Goal: Information Seeking & Learning: Check status

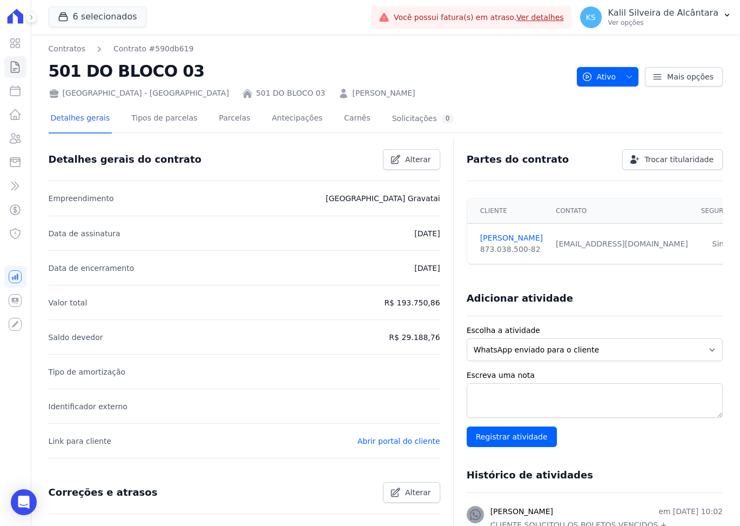
click at [94, 13] on button "6 selecionados" at bounding box center [98, 16] width 98 height 21
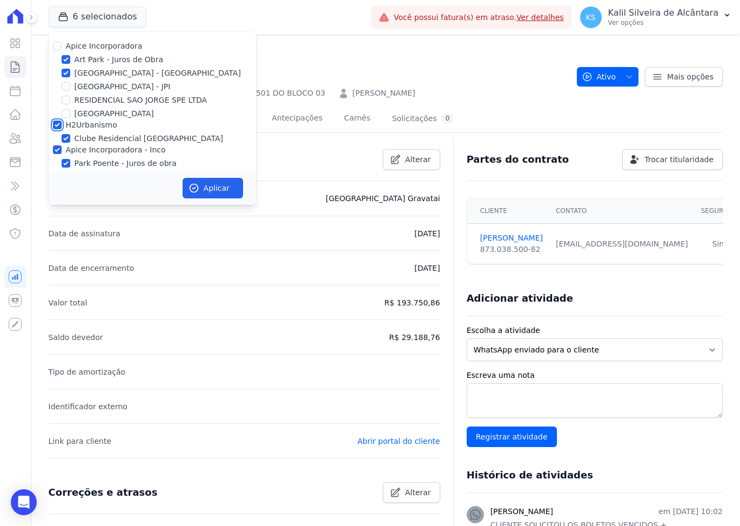
click at [55, 123] on input "H2Urbanismo" at bounding box center [57, 125] width 9 height 9
checkbox input "false"
click at [53, 146] on div "Apice Incorporadora Art Park - Juros de Obra Arty Park - Gravatai Arty Park - J…" at bounding box center [153, 118] width 208 height 173
click at [46, 145] on div at bounding box center [46, 145] width 0 height 0
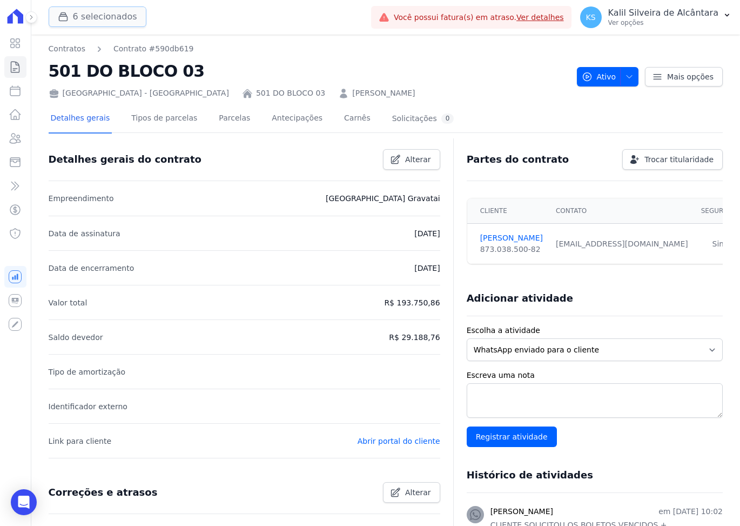
click at [92, 13] on button "6 selecionados" at bounding box center [98, 16] width 98 height 21
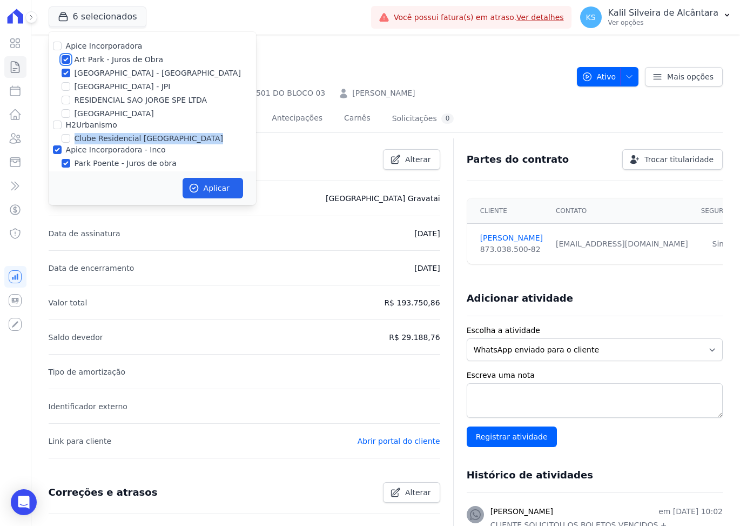
click at [66, 58] on input "Art Park - Juros de Obra" at bounding box center [66, 59] width 9 height 9
checkbox input "false"
click at [64, 66] on div "Apice Incorporadora Art Park - Juros de Obra Arty Park - Gravatai Arty Park - J…" at bounding box center [153, 118] width 208 height 173
click at [65, 71] on input "[GEOGRAPHIC_DATA] - [GEOGRAPHIC_DATA]" at bounding box center [66, 73] width 9 height 9
checkbox input "false"
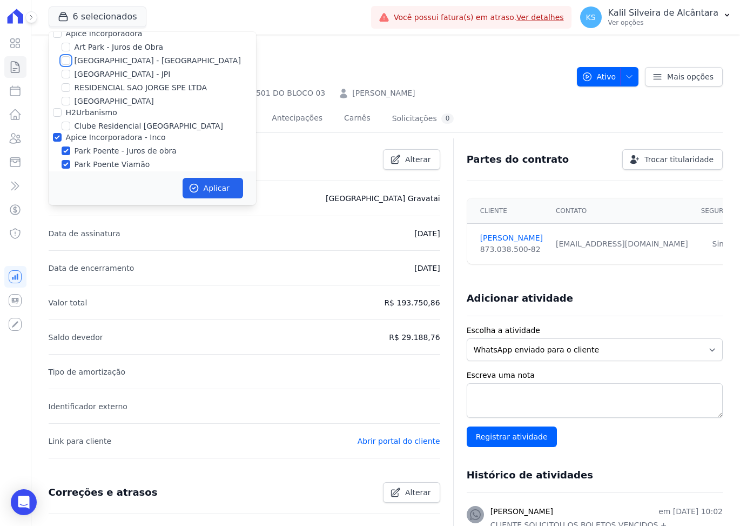
scroll to position [34, 0]
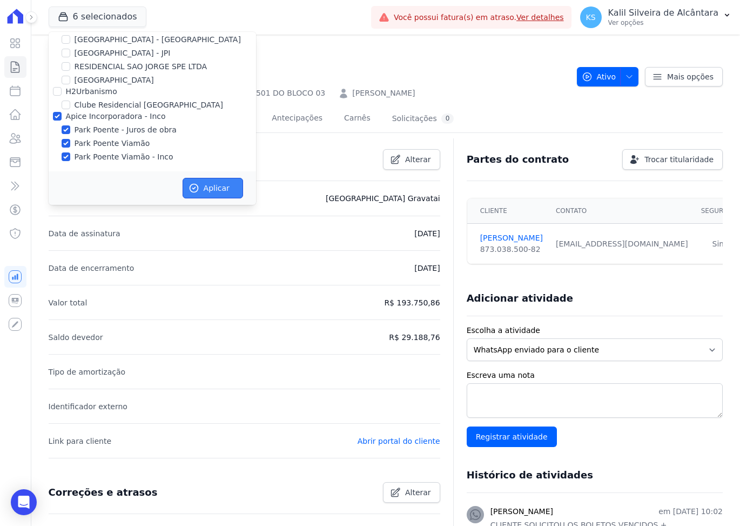
click at [204, 183] on button "Aplicar" at bounding box center [213, 188] width 61 height 21
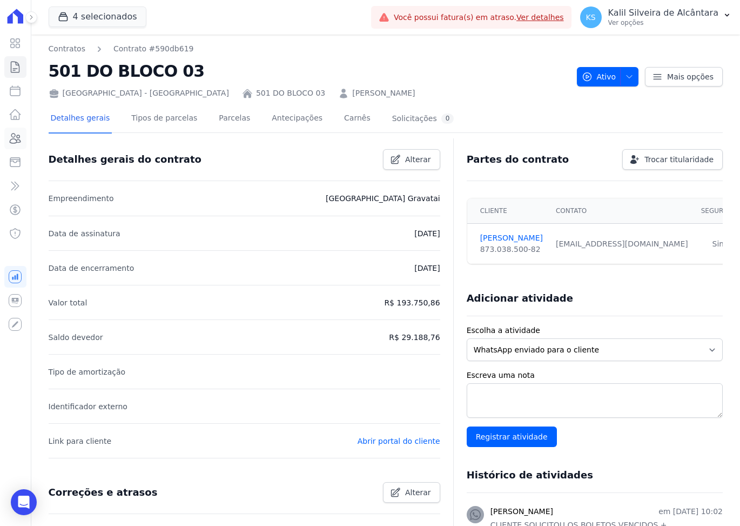
click at [19, 135] on icon at bounding box center [15, 138] width 13 height 13
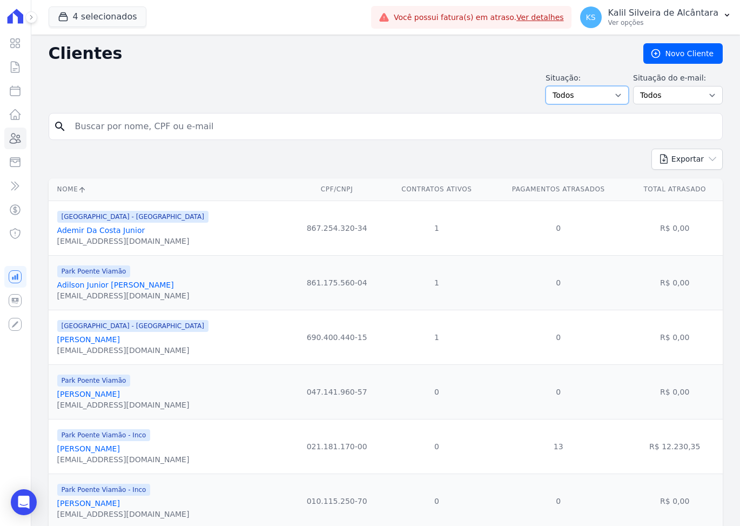
click at [592, 102] on select "Todos Adimplentes Inadimplentes" at bounding box center [587, 95] width 83 height 18
select select "overdue"
click at [553, 86] on select "Todos Adimplentes Inadimplentes" at bounding box center [587, 95] width 83 height 18
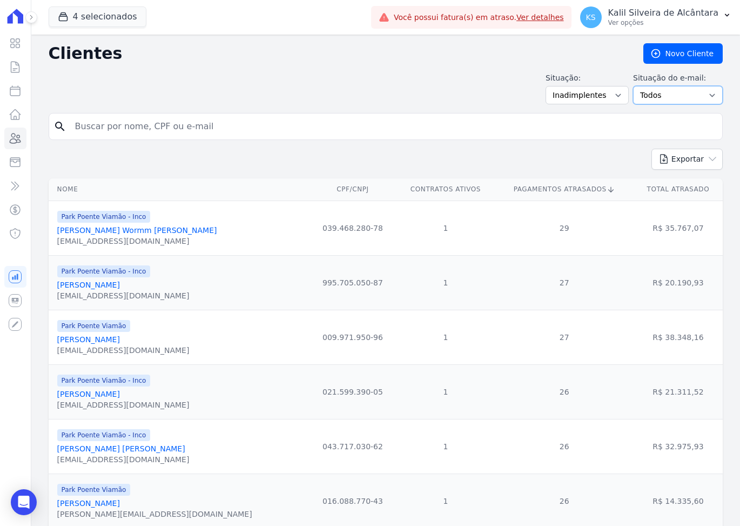
click at [666, 102] on select "Todos Confirmado Não confirmado" at bounding box center [678, 95] width 90 height 18
click at [666, 97] on select "Todos Confirmado Não confirmado" at bounding box center [678, 95] width 90 height 18
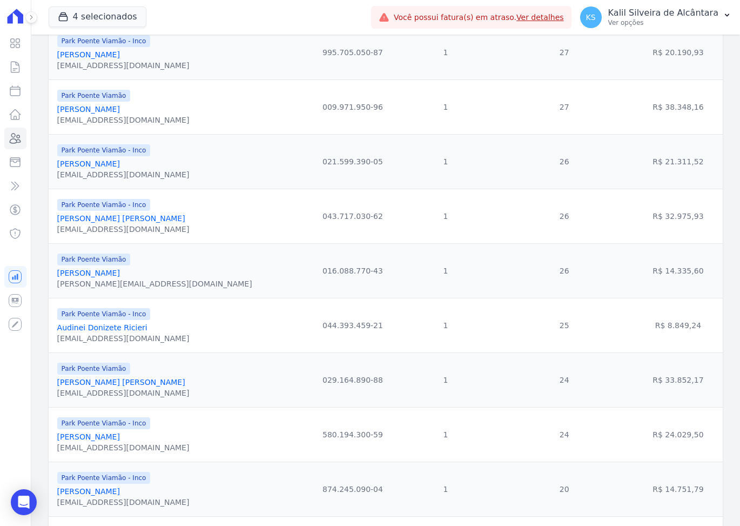
scroll to position [182, 0]
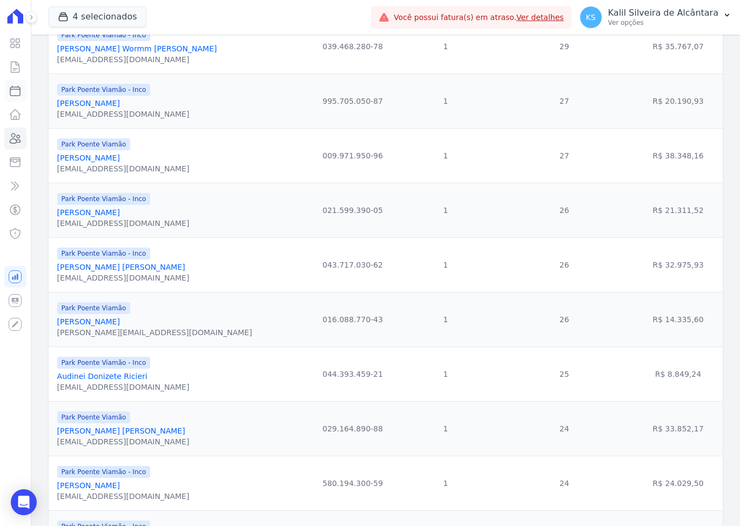
click at [16, 90] on icon at bounding box center [15, 90] width 13 height 13
click at [11, 161] on icon at bounding box center [15, 162] width 10 height 9
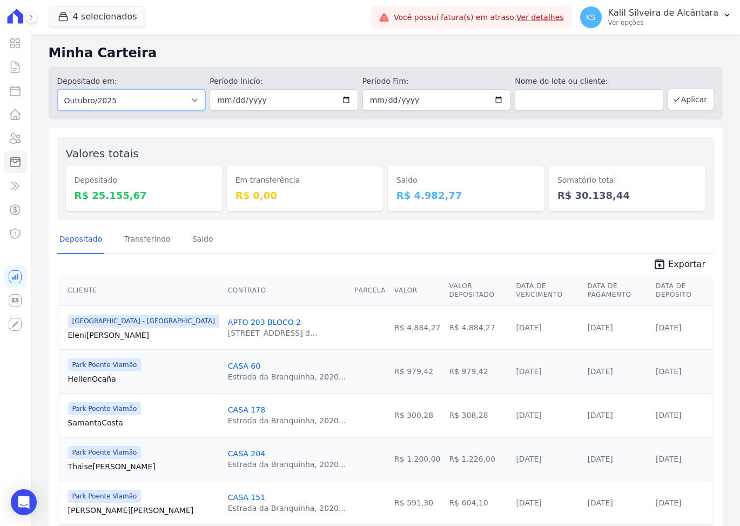
click at [151, 103] on select "Todos os meses Novembro/2022 Dezembro/2022 Janeiro/2023 Fevereiro/2023 Março/20…" at bounding box center [131, 100] width 149 height 22
drag, startPoint x: 151, startPoint y: 103, endPoint x: 161, endPoint y: 103, distance: 10.3
click at [161, 103] on select "Todos os meses Novembro/2022 Dezembro/2022 Janeiro/2023 Fevereiro/2023 Março/20…" at bounding box center [131, 100] width 149 height 22
click at [11, 88] on icon at bounding box center [15, 91] width 10 height 10
select select
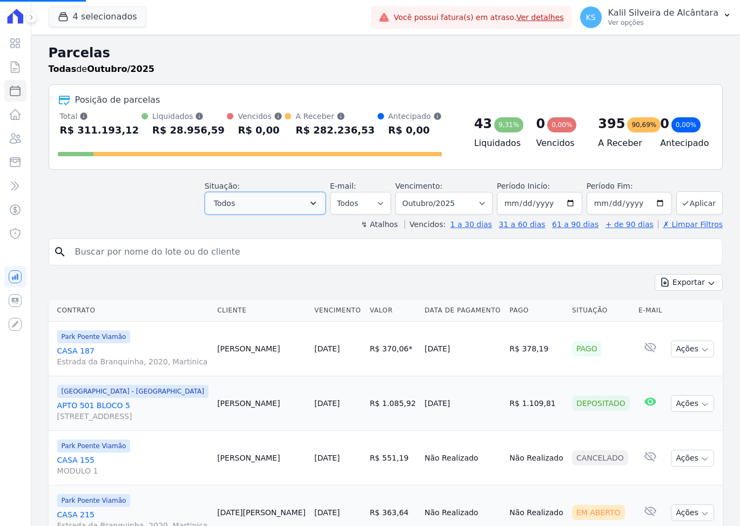
click at [247, 204] on button "Todos" at bounding box center [265, 203] width 121 height 23
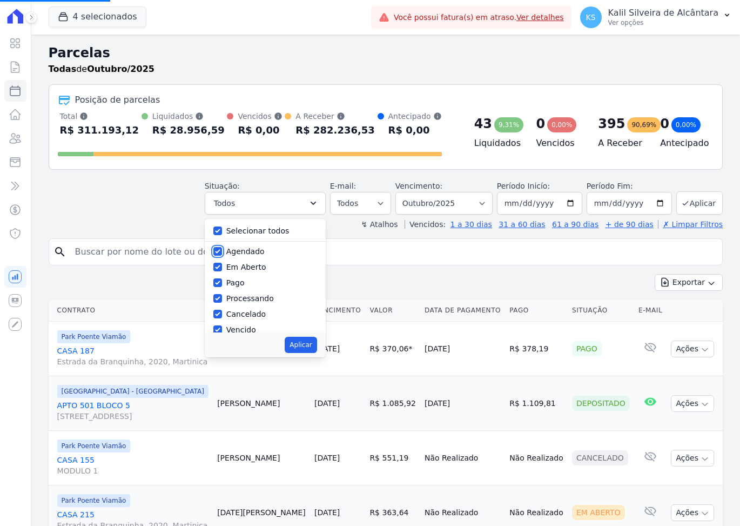
click at [222, 253] on input "Agendado" at bounding box center [217, 251] width 9 height 9
checkbox input "false"
select select
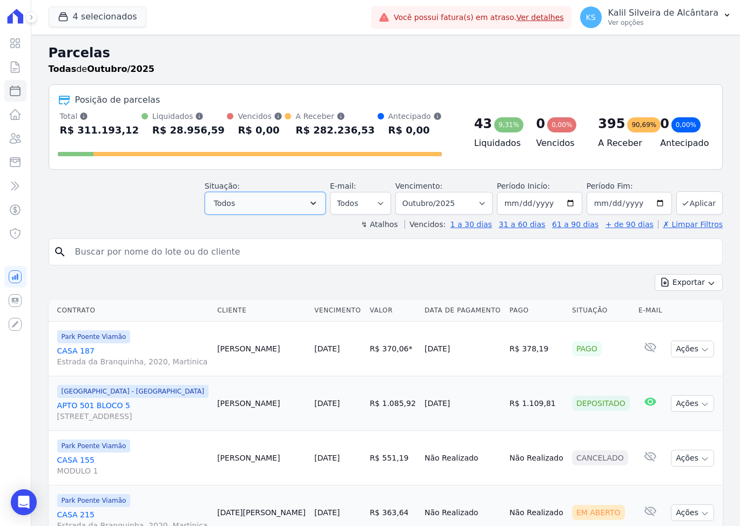
click at [239, 193] on button "Todos" at bounding box center [265, 203] width 121 height 23
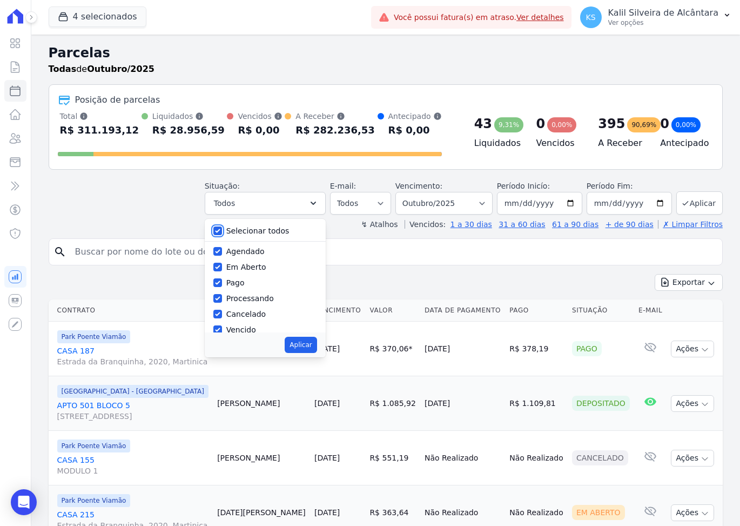
click at [222, 227] on input "Selecionar todos" at bounding box center [217, 230] width 9 height 9
checkbox input "false"
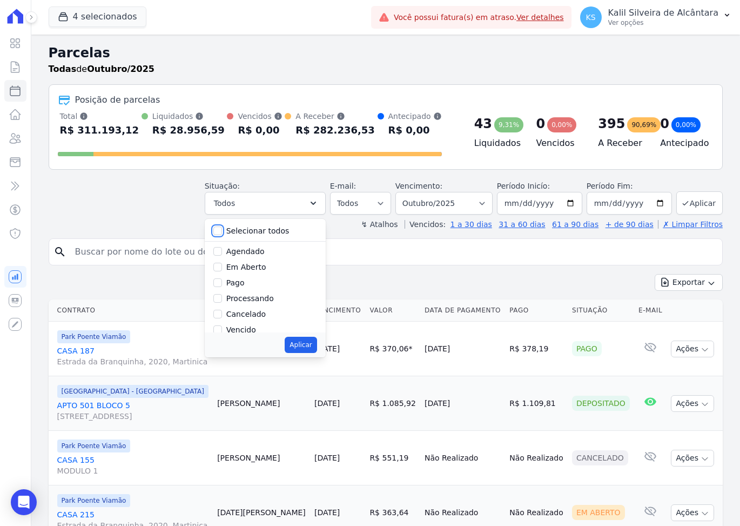
checkbox input "false"
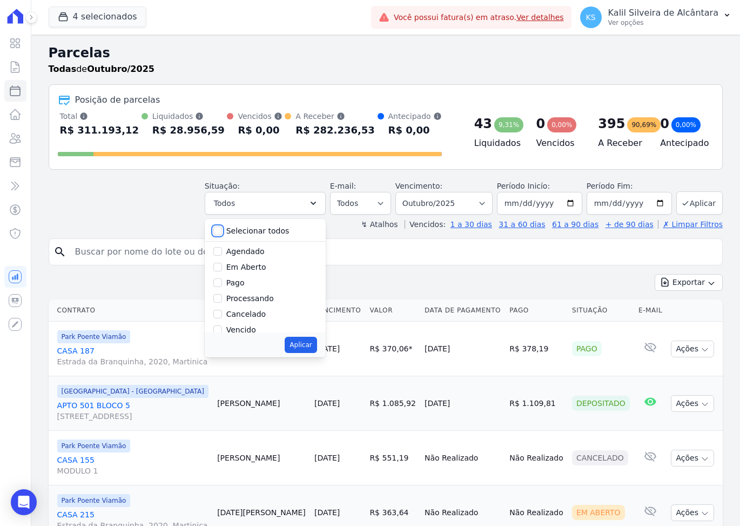
checkbox input "false"
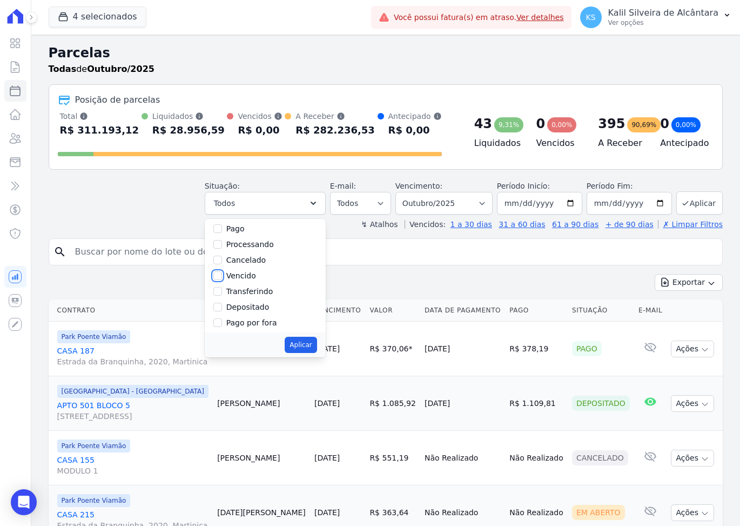
click at [222, 276] on input "Vencido" at bounding box center [217, 275] width 9 height 9
checkbox input "true"
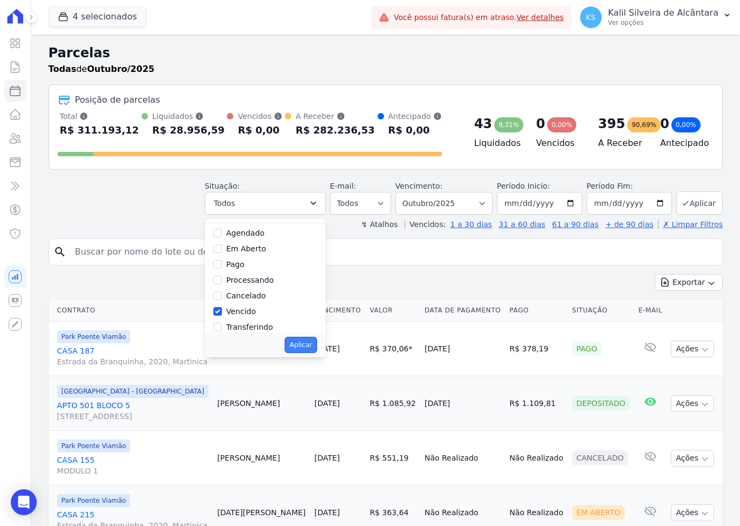
click at [317, 342] on button "Aplicar" at bounding box center [301, 345] width 32 height 16
select select "overdue"
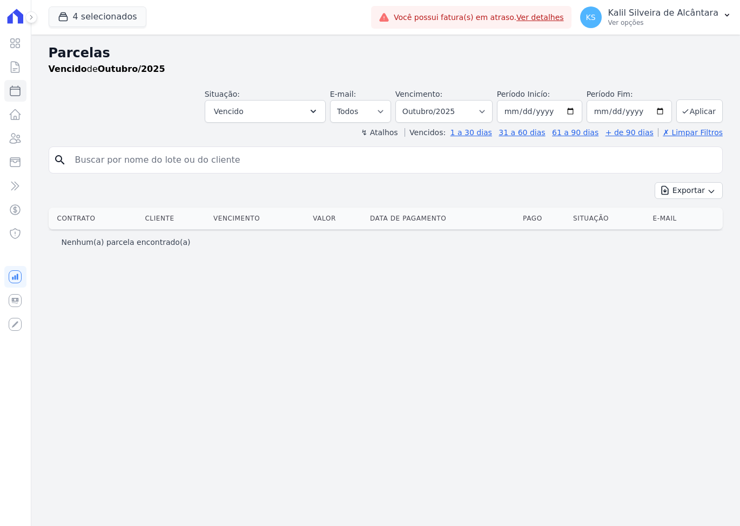
select select
click at [466, 112] on select "Filtrar por período ──────── Todos os meses Novembro/2022 Dezembro/2022 [GEOGRA…" at bounding box center [444, 111] width 97 height 23
select select "08/2025"
click at [413, 100] on select "Filtrar por período ──────── Todos os meses Novembro/2022 Dezembro/2022 [GEOGRA…" at bounding box center [444, 111] width 97 height 23
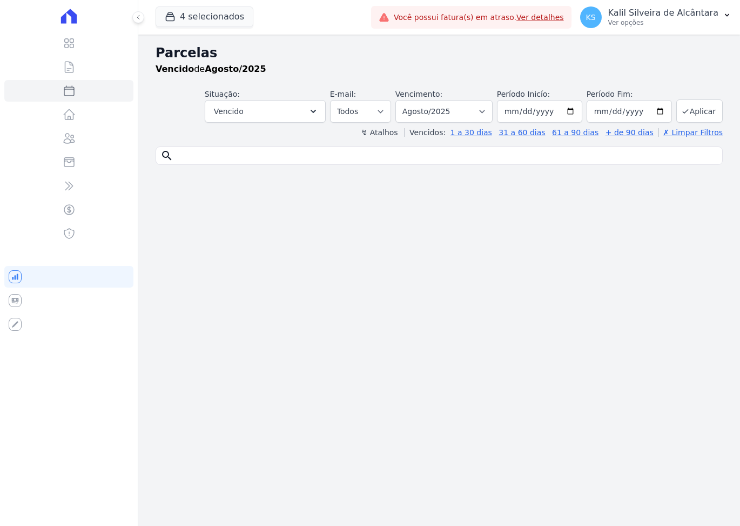
select select
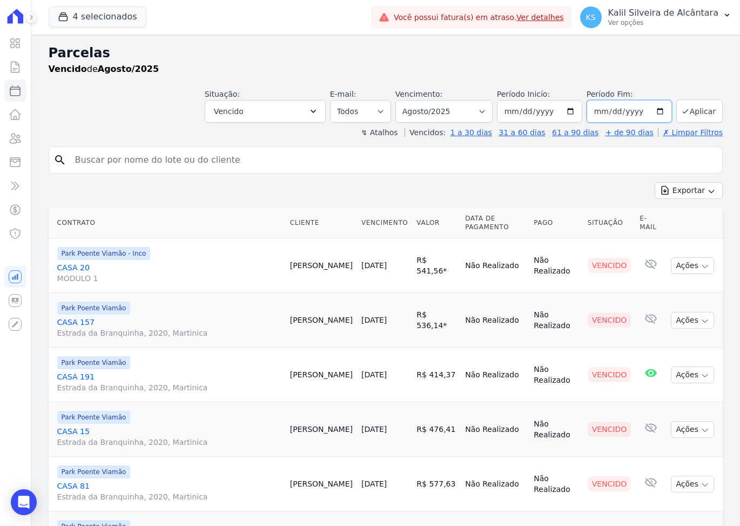
click at [659, 110] on input "2025-08-31" at bounding box center [629, 111] width 85 height 23
type input "2025-09-30"
click at [687, 112] on button "Aplicar" at bounding box center [700, 110] width 46 height 23
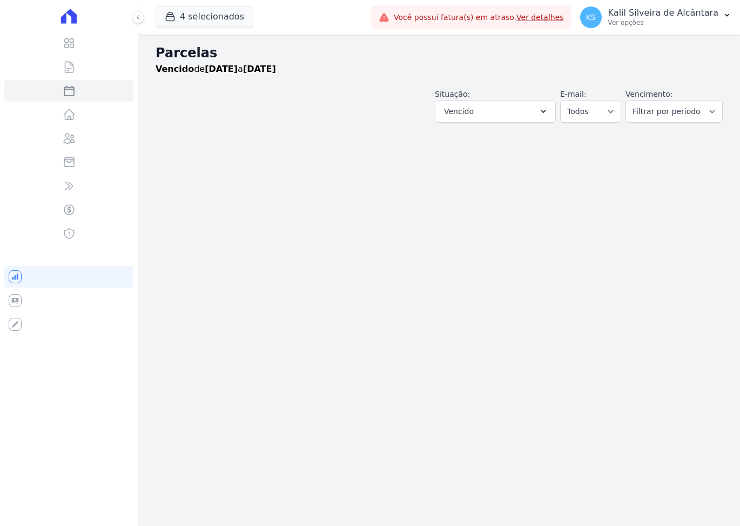
select select
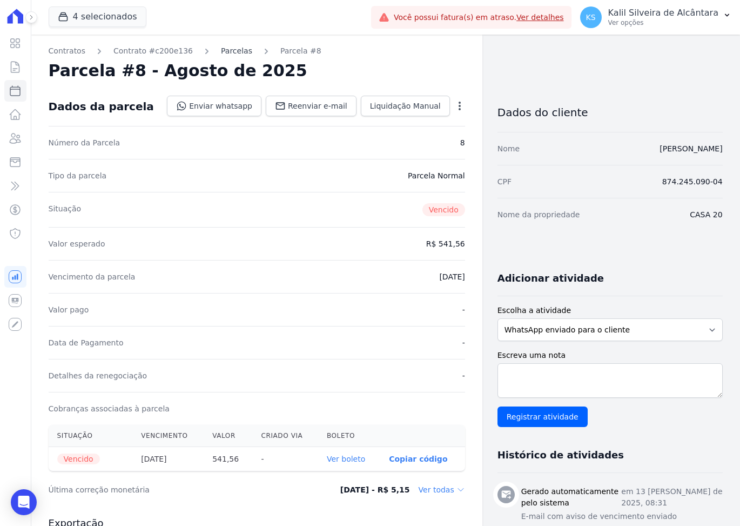
click at [221, 51] on link "Parcelas" at bounding box center [236, 50] width 31 height 11
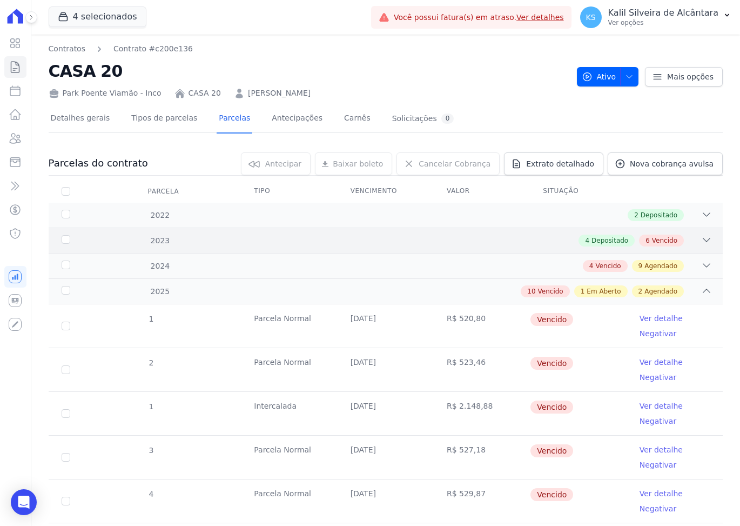
click at [472, 236] on div "4 Depositado 6 Vencido" at bounding box center [418, 241] width 587 height 12
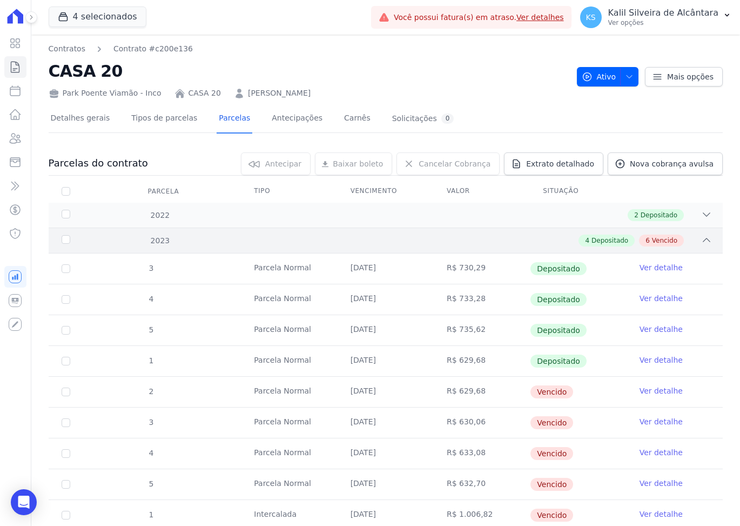
click at [424, 247] on div "2023 4 Depositado 6 Vencido" at bounding box center [386, 239] width 674 height 25
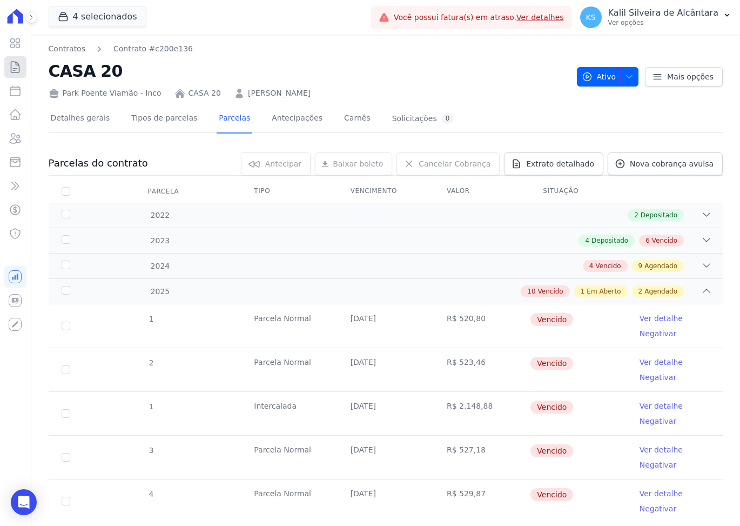
click at [11, 72] on icon at bounding box center [15, 67] width 8 height 11
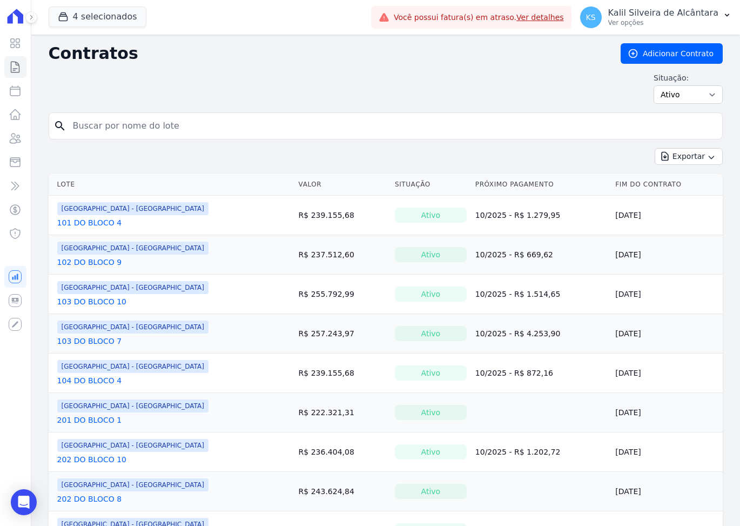
click at [657, 104] on div "Contratos Adicionar Contrato Situação: Ativo Todos Pausado Distratado Rascunho …" at bounding box center [386, 77] width 674 height 69
click at [666, 96] on select "Ativo Todos Pausado Distratado Rascunho Expirado Encerrado" at bounding box center [688, 94] width 69 height 18
click at [666, 95] on select "Ativo Todos Pausado Distratado Rascunho Expirado Encerrado" at bounding box center [688, 94] width 69 height 18
click at [17, 137] on icon at bounding box center [15, 138] width 11 height 10
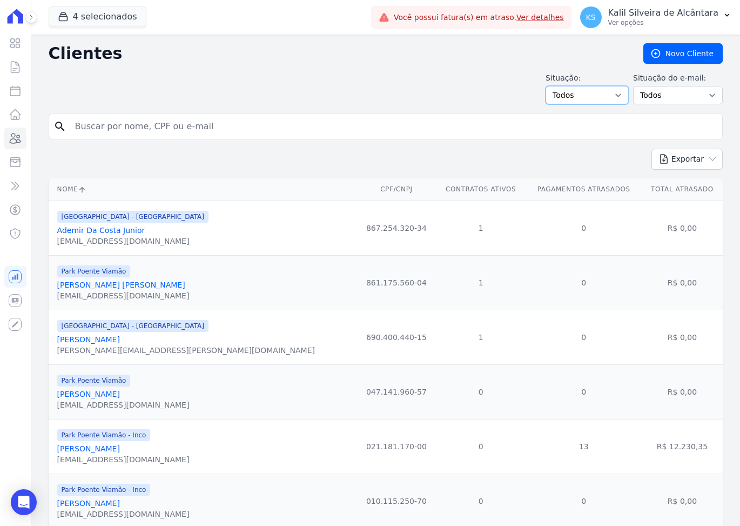
click at [607, 101] on select "Todos Adimplentes Inadimplentes" at bounding box center [587, 95] width 83 height 18
select select "overdue"
click at [553, 86] on select "Todos Adimplentes Inadimplentes" at bounding box center [587, 95] width 83 height 18
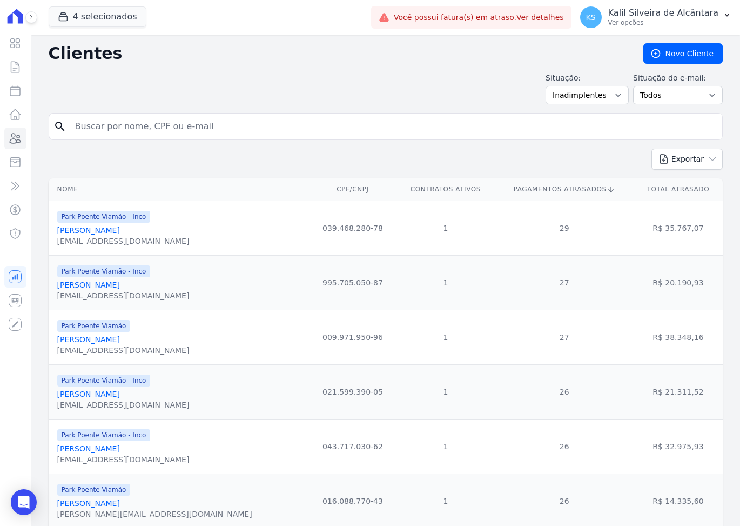
drag, startPoint x: 579, startPoint y: 191, endPoint x: 588, endPoint y: 189, distance: 9.4
click at [608, 191] on icon at bounding box center [611, 189] width 6 height 6
click at [707, 161] on icon "button" at bounding box center [712, 158] width 11 height 11
click at [707, 159] on icon "button" at bounding box center [712, 158] width 11 height 11
click at [681, 96] on select "Todos Confirmado Não confirmado" at bounding box center [678, 95] width 90 height 18
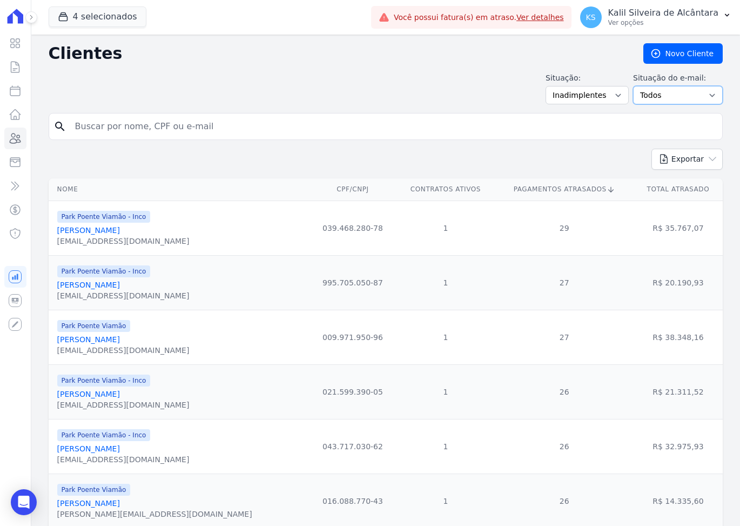
drag, startPoint x: 681, startPoint y: 96, endPoint x: 653, endPoint y: 99, distance: 28.2
click at [681, 96] on select "Todos Confirmado Não confirmado" at bounding box center [678, 95] width 90 height 18
click at [600, 98] on select "Todos Adimplentes Inadimplentes" at bounding box center [587, 95] width 83 height 18
drag, startPoint x: 600, startPoint y: 98, endPoint x: 595, endPoint y: 101, distance: 5.6
click at [600, 98] on select "Todos Adimplentes Inadimplentes" at bounding box center [587, 95] width 83 height 18
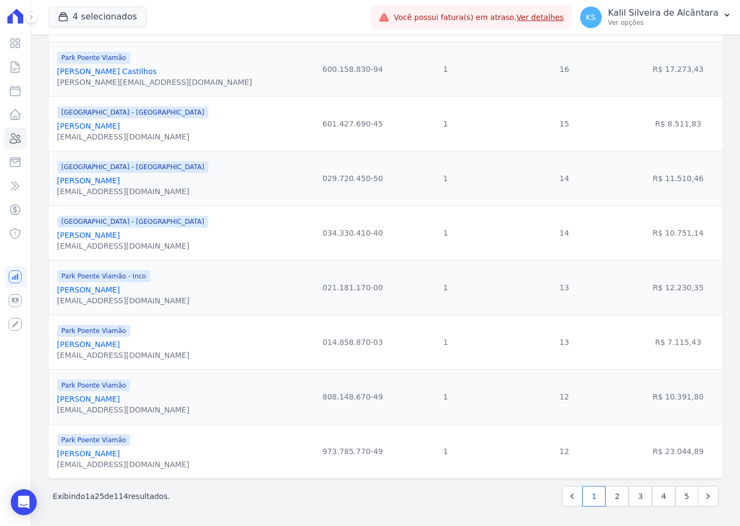
scroll to position [1100, 0]
click at [675, 498] on link "5" at bounding box center [686, 496] width 23 height 21
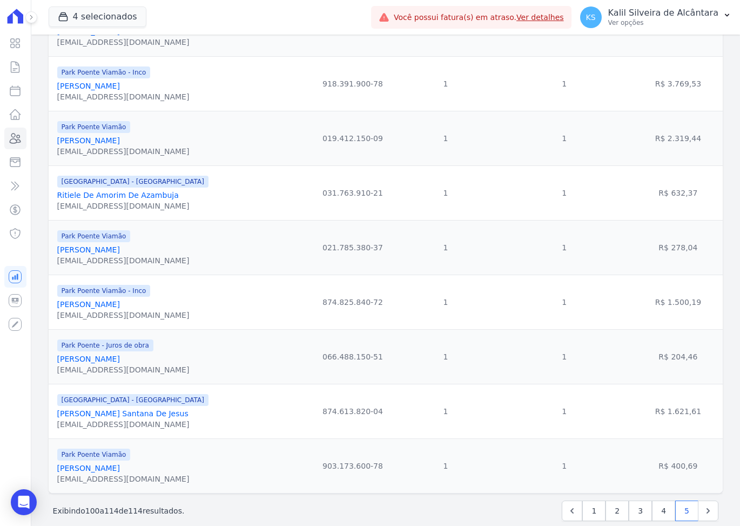
scroll to position [494, 0]
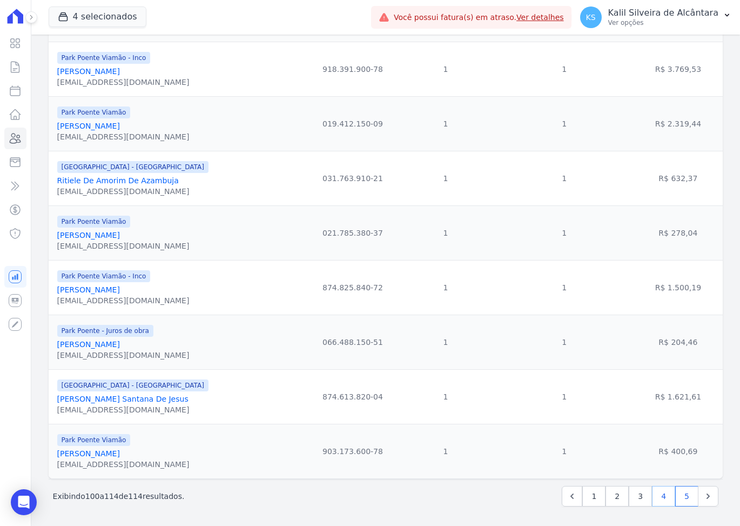
click at [654, 497] on link "4" at bounding box center [663, 496] width 23 height 21
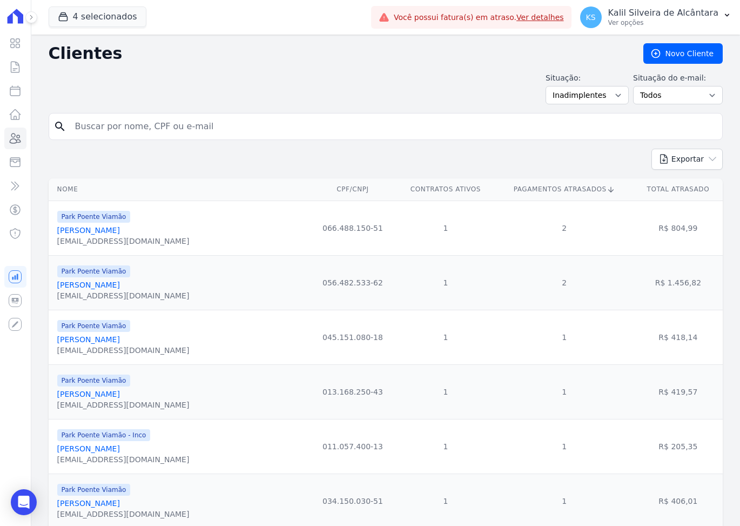
click at [660, 498] on td "R$ 406,01" at bounding box center [678, 500] width 89 height 55
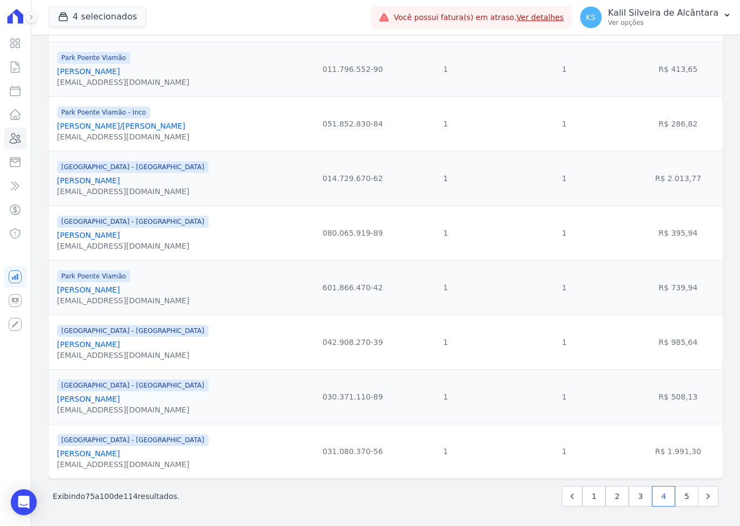
scroll to position [1100, 0]
drag, startPoint x: 561, startPoint y: 451, endPoint x: 446, endPoint y: 307, distance: 184.6
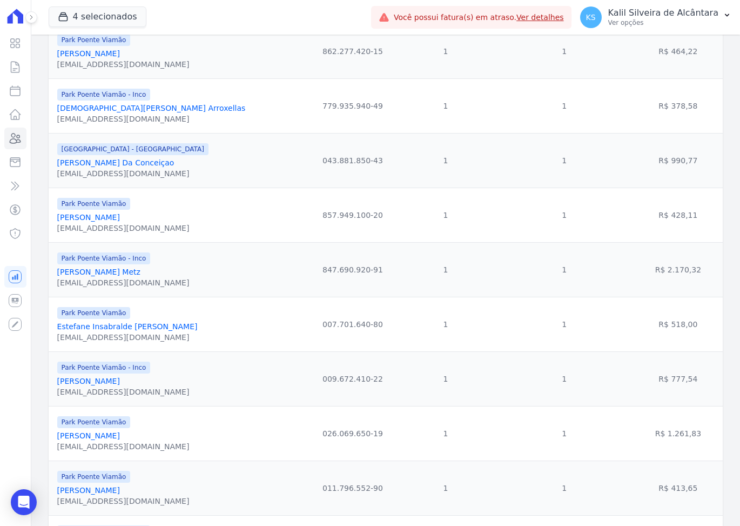
click at [594, 351] on td "1" at bounding box center [565, 324] width 138 height 55
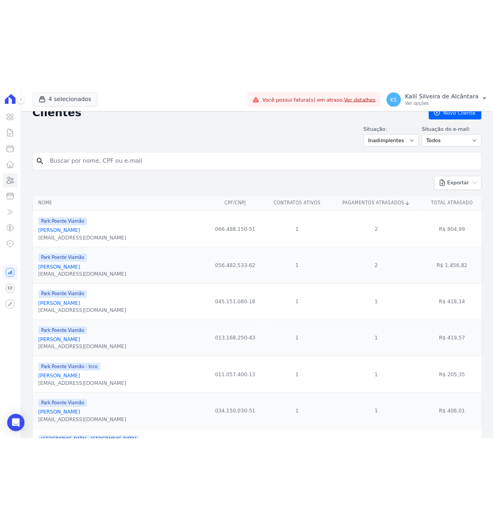
scroll to position [0, 0]
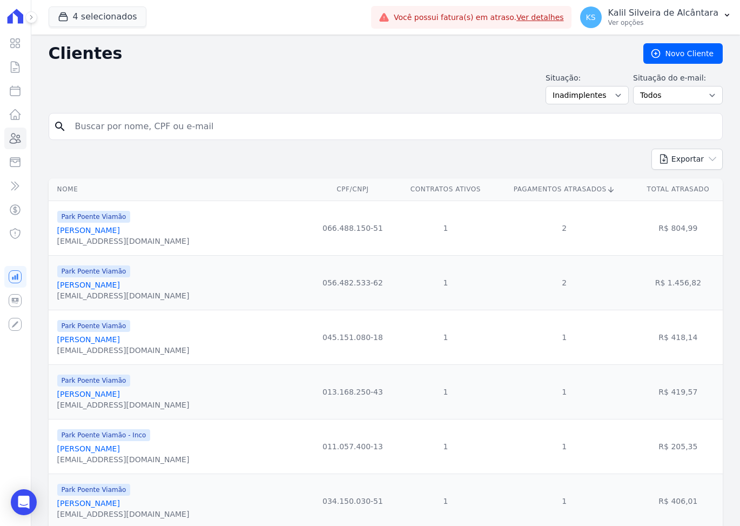
drag, startPoint x: 574, startPoint y: 292, endPoint x: 621, endPoint y: 286, distance: 47.9
click at [626, 286] on tr "Park Poente Viamão Tiago Carlos Ferreira Carvalho Edieniba@hotmail.com 056.482.…" at bounding box center [386, 282] width 674 height 55
drag, startPoint x: 724, startPoint y: 332, endPoint x: 707, endPoint y: 305, distance: 31.8
drag, startPoint x: 57, startPoint y: 286, endPoint x: 163, endPoint y: 290, distance: 105.4
copy link "[PERSON_NAME]"
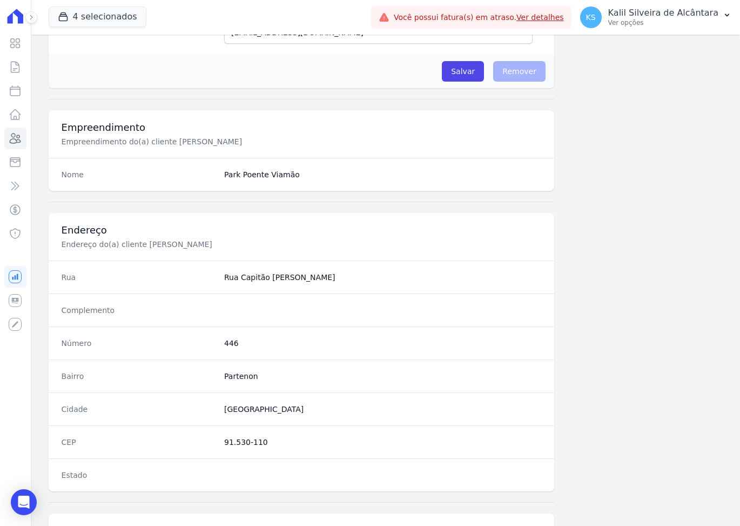
scroll to position [485, 0]
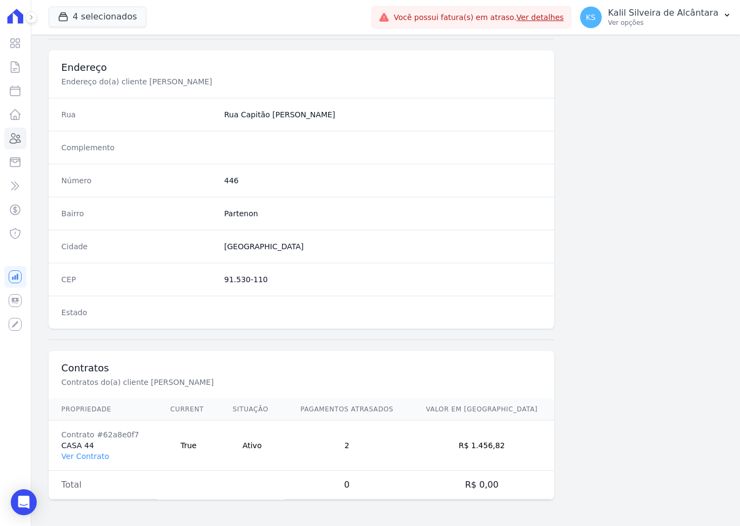
click at [87, 461] on td "Contrato #62a8e0f7 CASA 44 Ver Contrato" at bounding box center [103, 445] width 109 height 50
click at [89, 457] on link "Ver Contrato" at bounding box center [86, 456] width 48 height 9
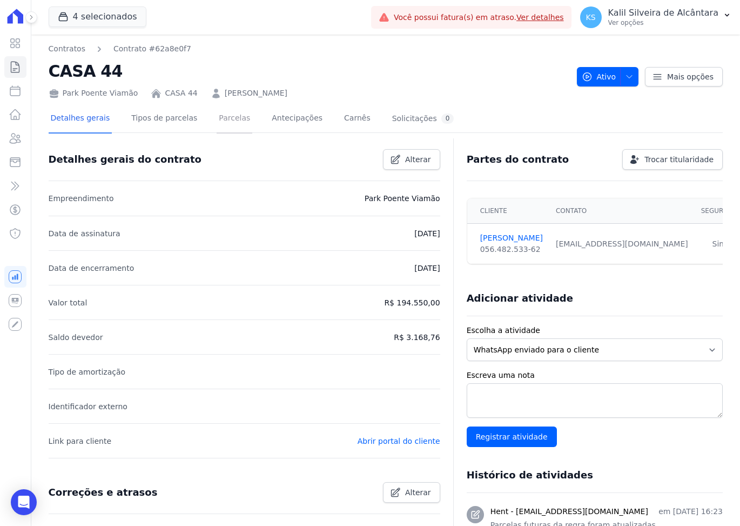
click at [217, 119] on link "Parcelas" at bounding box center [235, 119] width 36 height 29
